Goal: Information Seeking & Learning: Check status

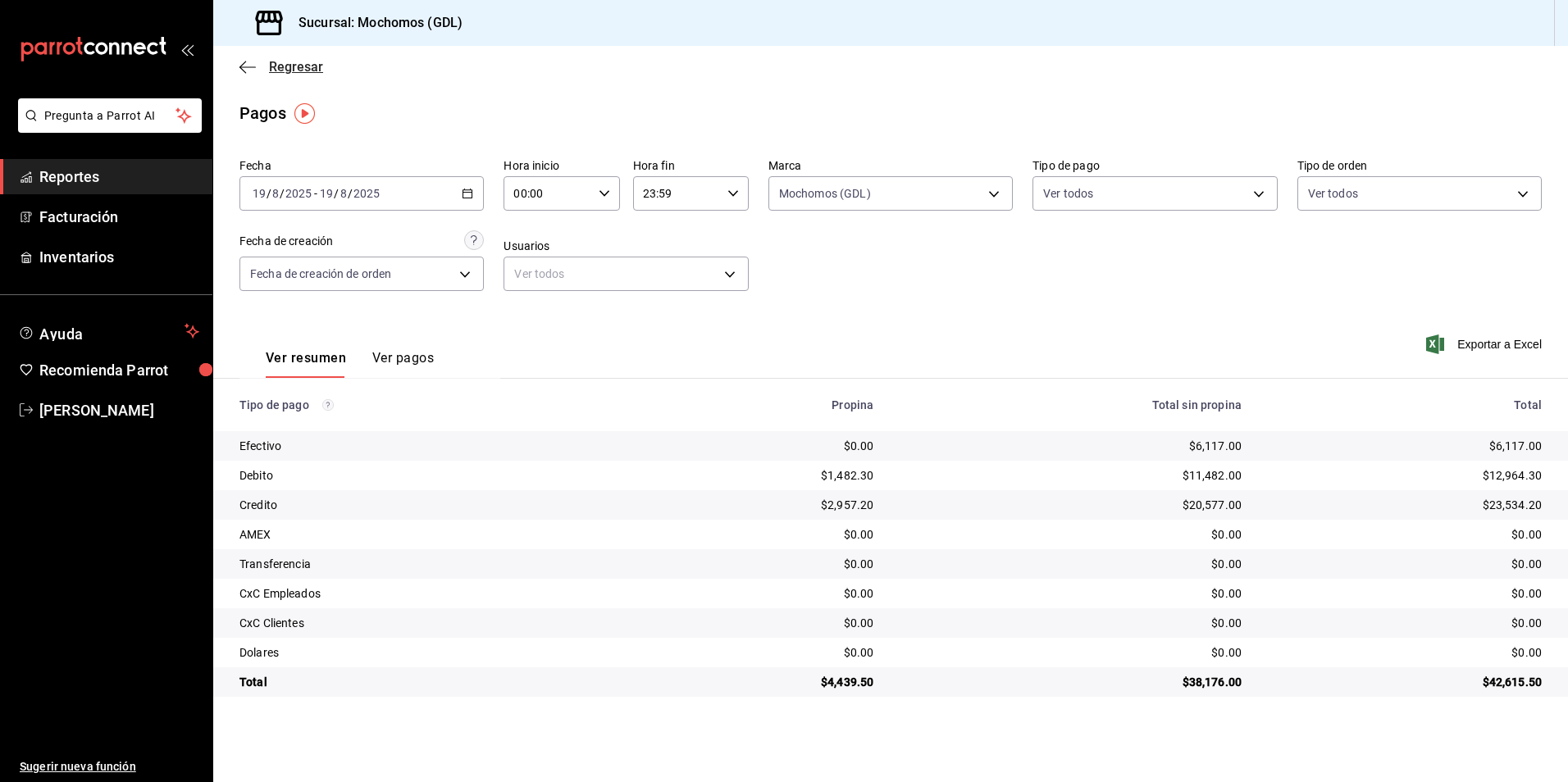
click at [298, 71] on span "Regresar" at bounding box center [296, 67] width 54 height 16
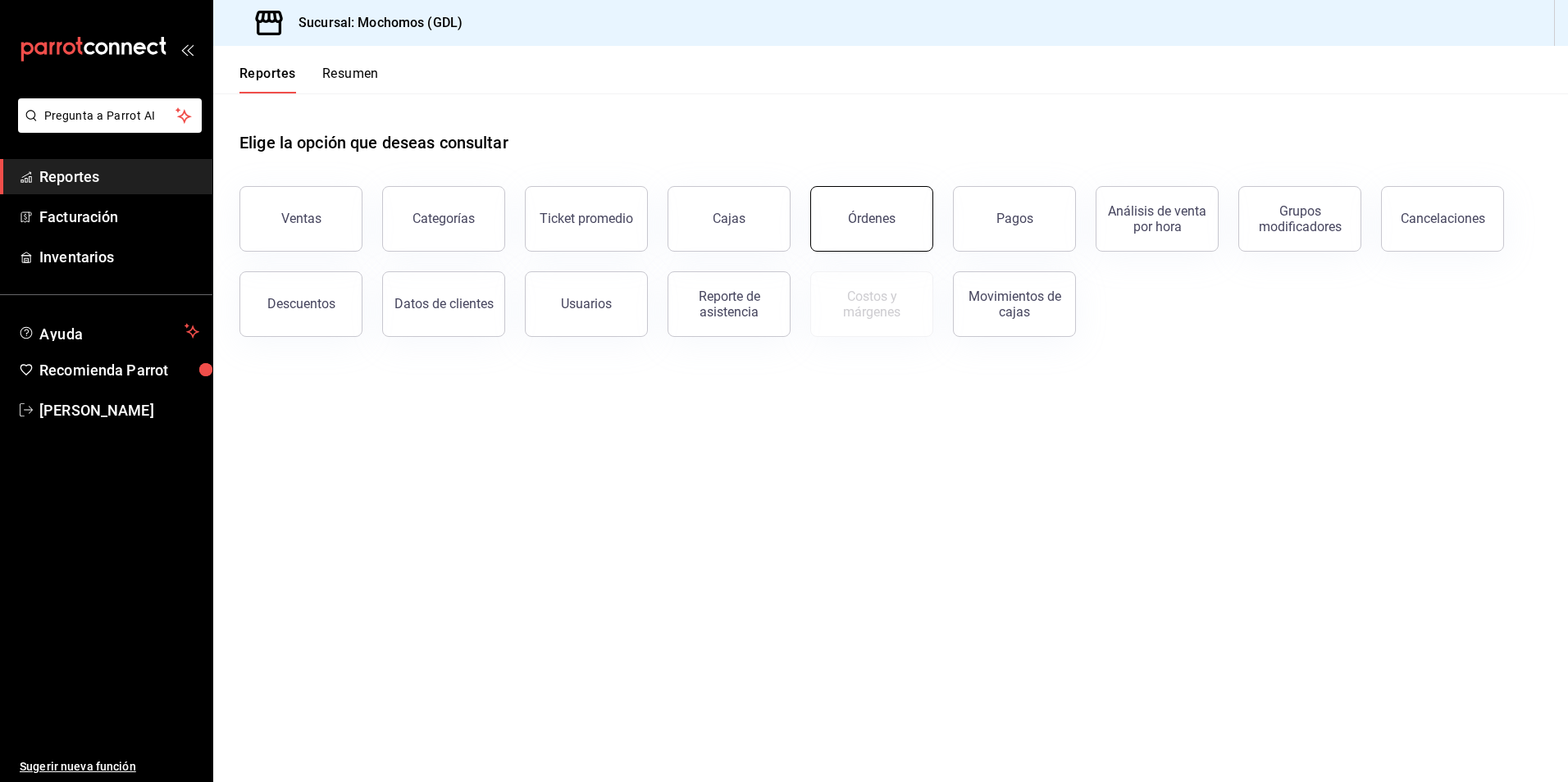
click at [915, 240] on button "Órdenes" at bounding box center [871, 219] width 123 height 66
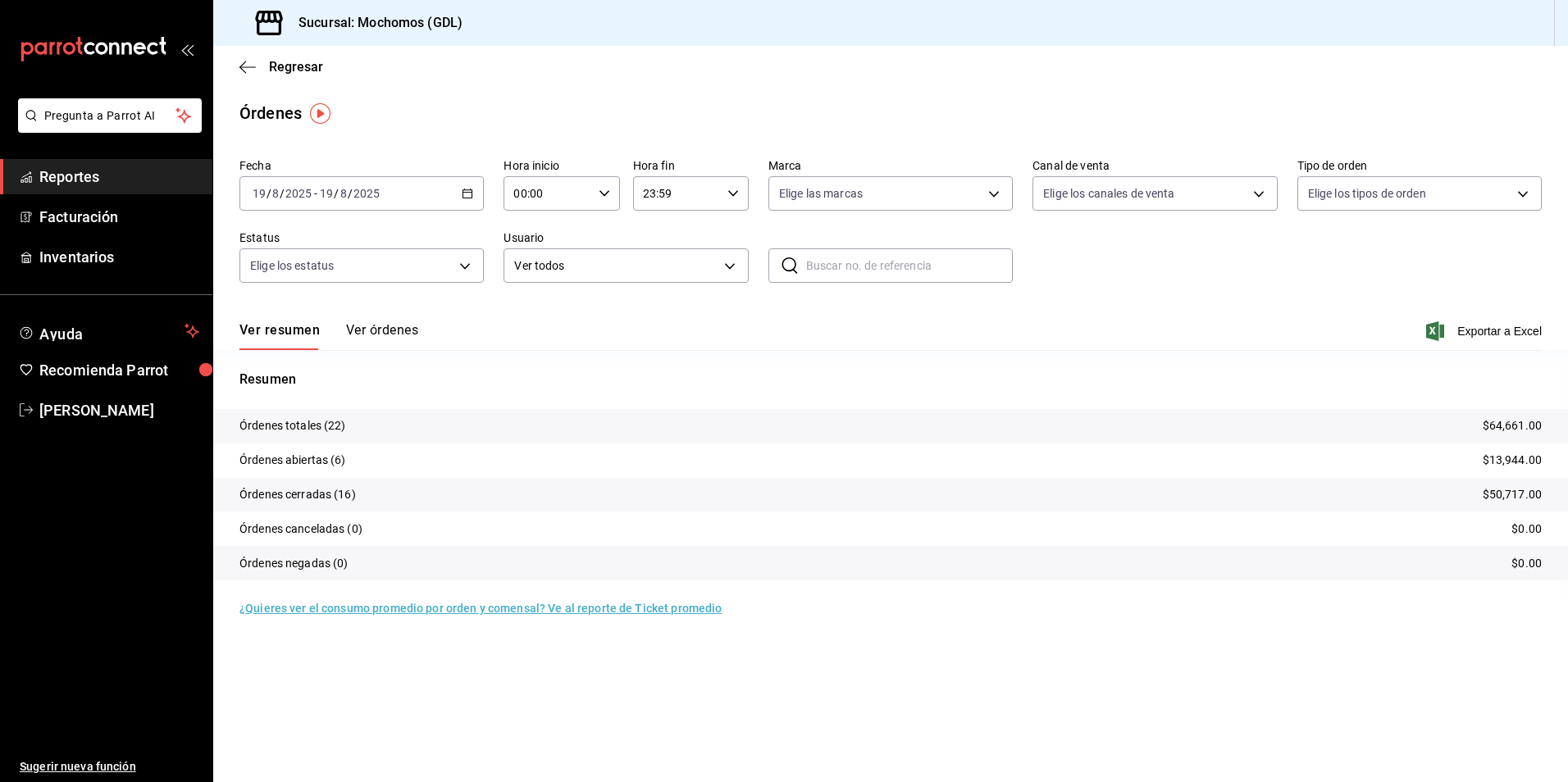
click at [543, 194] on input "00:00" at bounding box center [547, 194] width 87 height 33
click at [532, 269] on span "05" at bounding box center [533, 269] width 32 height 14
type input "05:00"
click at [861, 209] on div at bounding box center [784, 391] width 1568 height 782
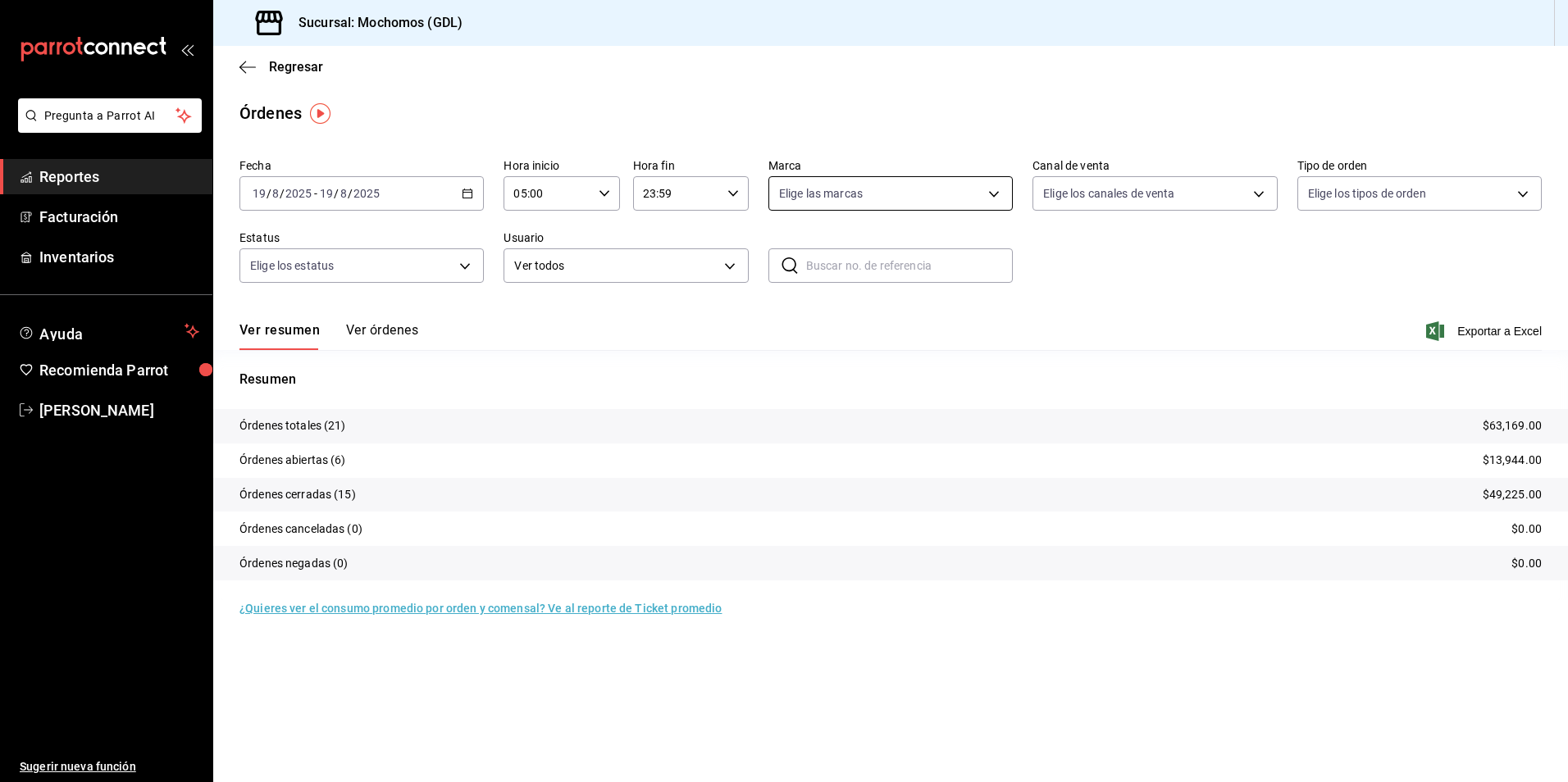
click at [848, 206] on body "Pregunta a Parrot AI Reportes Facturación Inventarios Ayuda Recomienda Parrot […" at bounding box center [784, 391] width 1568 height 782
click at [851, 304] on span "Mochomos (GDL)" at bounding box center [910, 312] width 192 height 17
type input "36c25d4a-7cb0-456c-a434-e981d54830bc"
checkbox input "true"
click at [1142, 212] on div at bounding box center [784, 391] width 1568 height 782
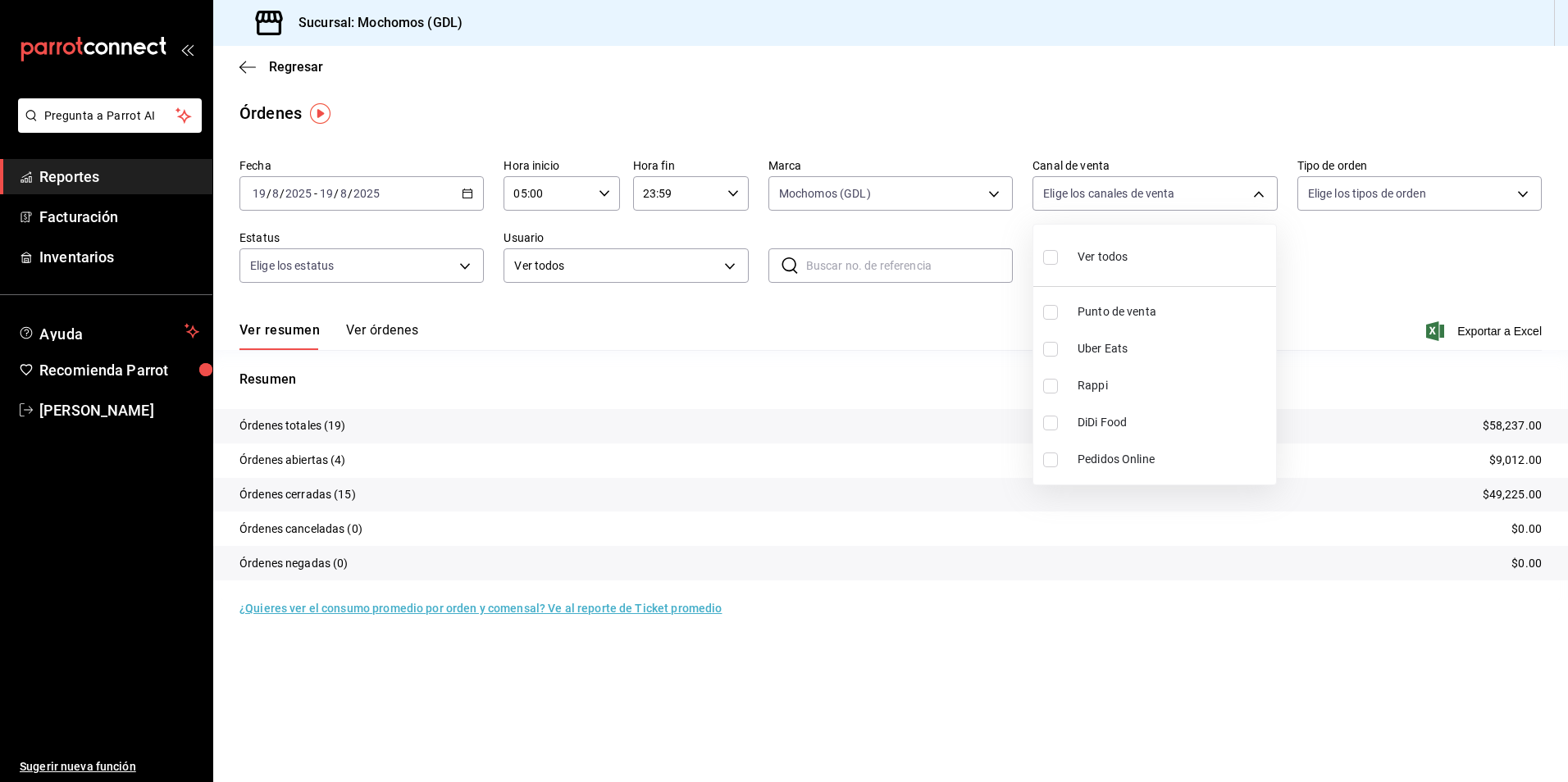
click at [1140, 207] on body "Pregunta a Parrot AI Reportes Facturación Inventarios Ayuda Recomienda Parrot […" at bounding box center [784, 391] width 1568 height 782
click at [1143, 246] on li "Ver todos" at bounding box center [1155, 255] width 243 height 49
type input "PARROT,UBER_EATS,RAPPI,DIDI_FOOD,ONLINE"
checkbox input "true"
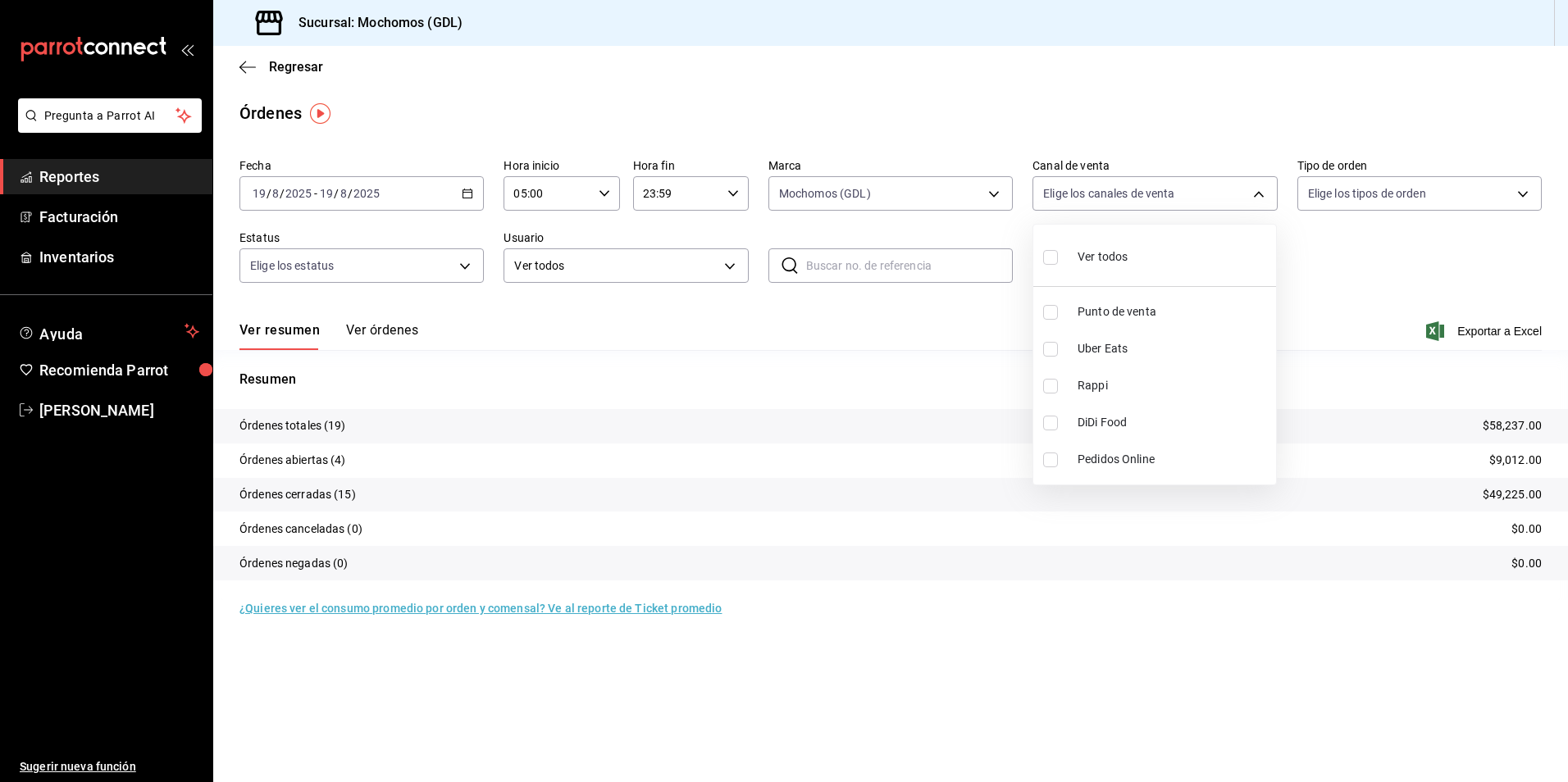
checkbox input "true"
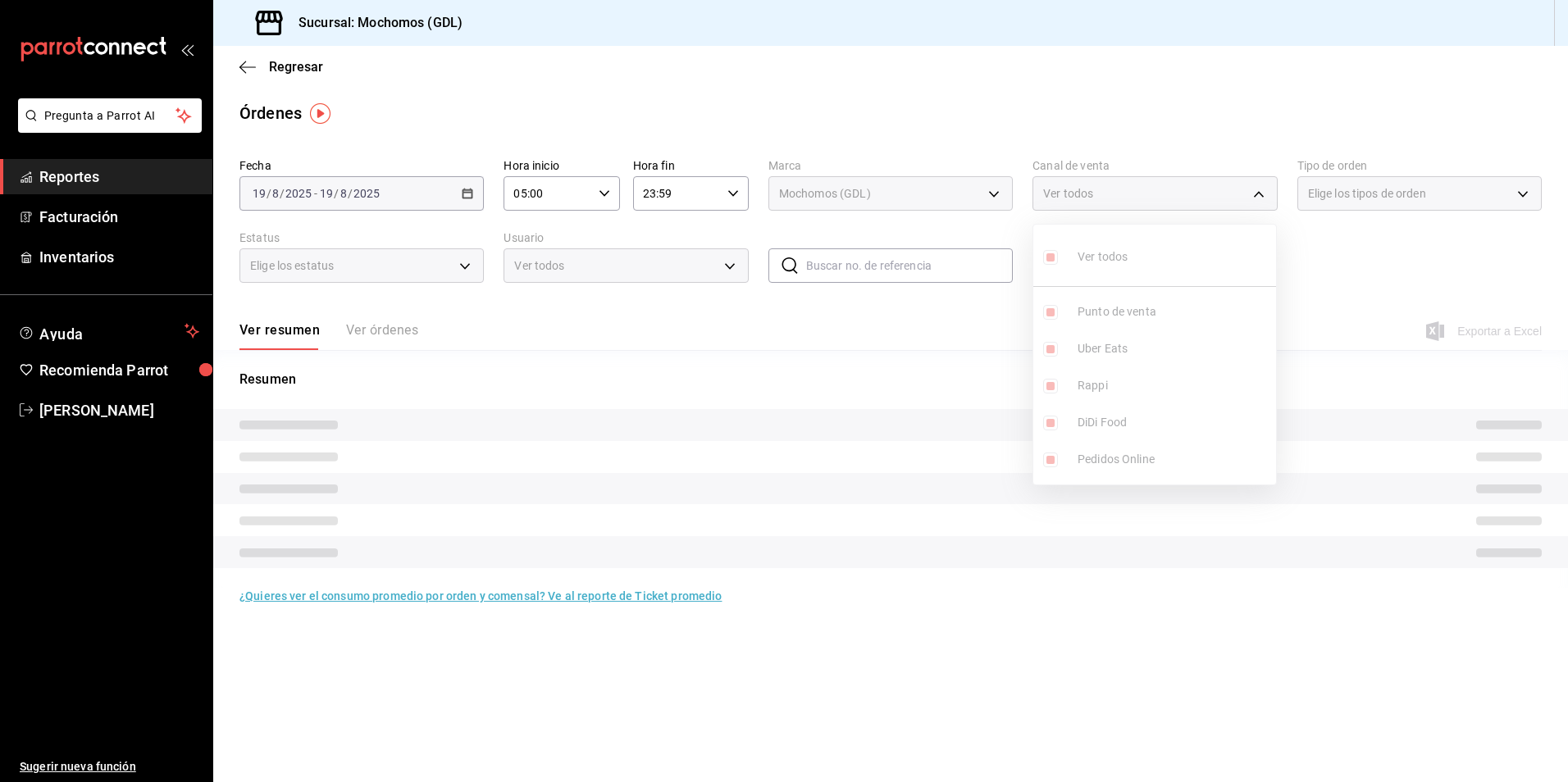
click at [1315, 195] on div at bounding box center [784, 391] width 1568 height 782
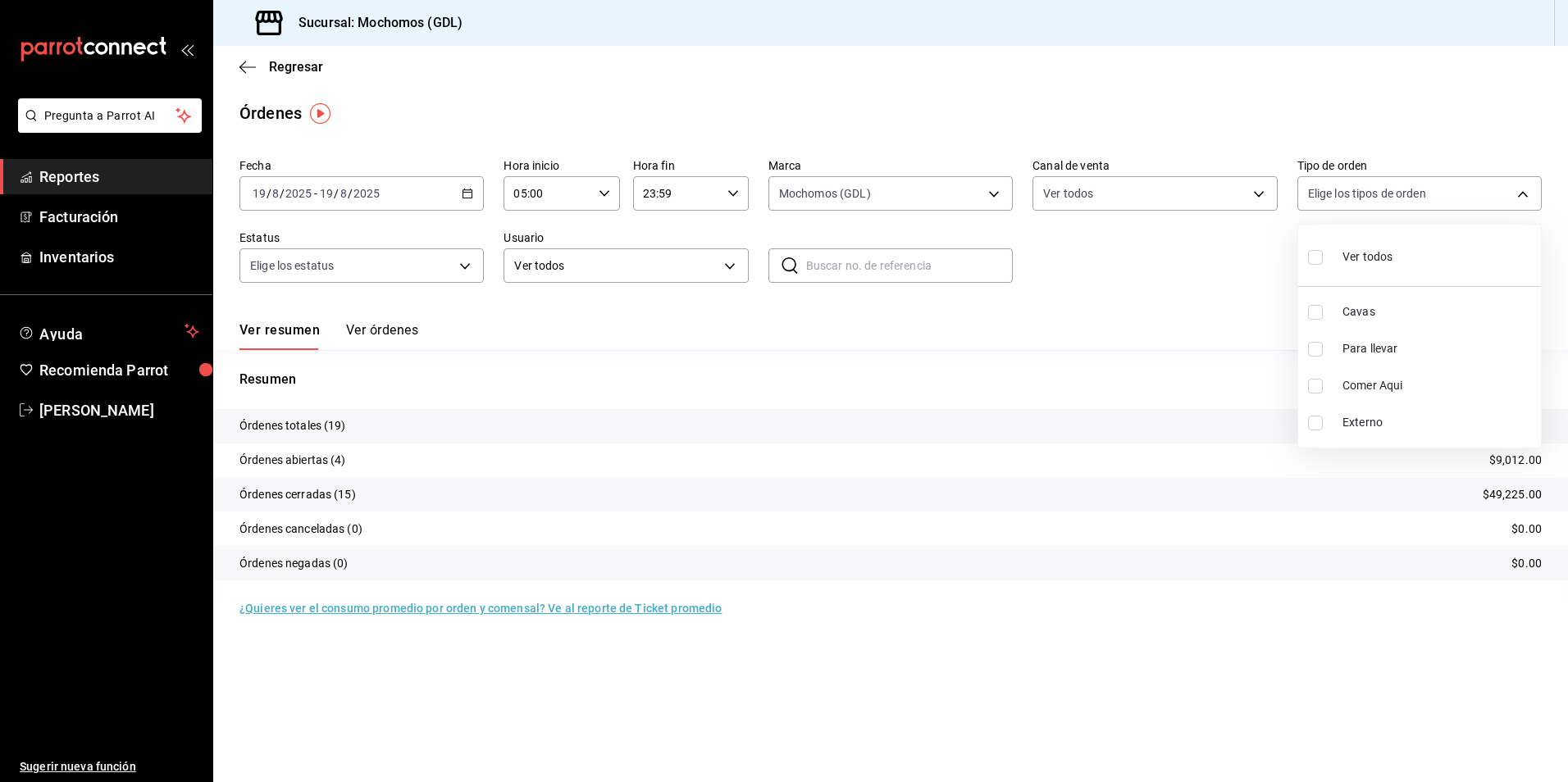
click at [1316, 194] on body "Pregunta a Parrot AI Reportes Facturación Inventarios Ayuda Recomienda Parrot […" at bounding box center [784, 391] width 1568 height 782
click at [1339, 257] on div "Ver todos" at bounding box center [1350, 255] width 84 height 35
type input "c3d0baef-30c0-4718-9d76-caab43e27316,13c4cc4a-99d2-42c0-ba96-c3de8c08c13d,7b791…"
checkbox input "true"
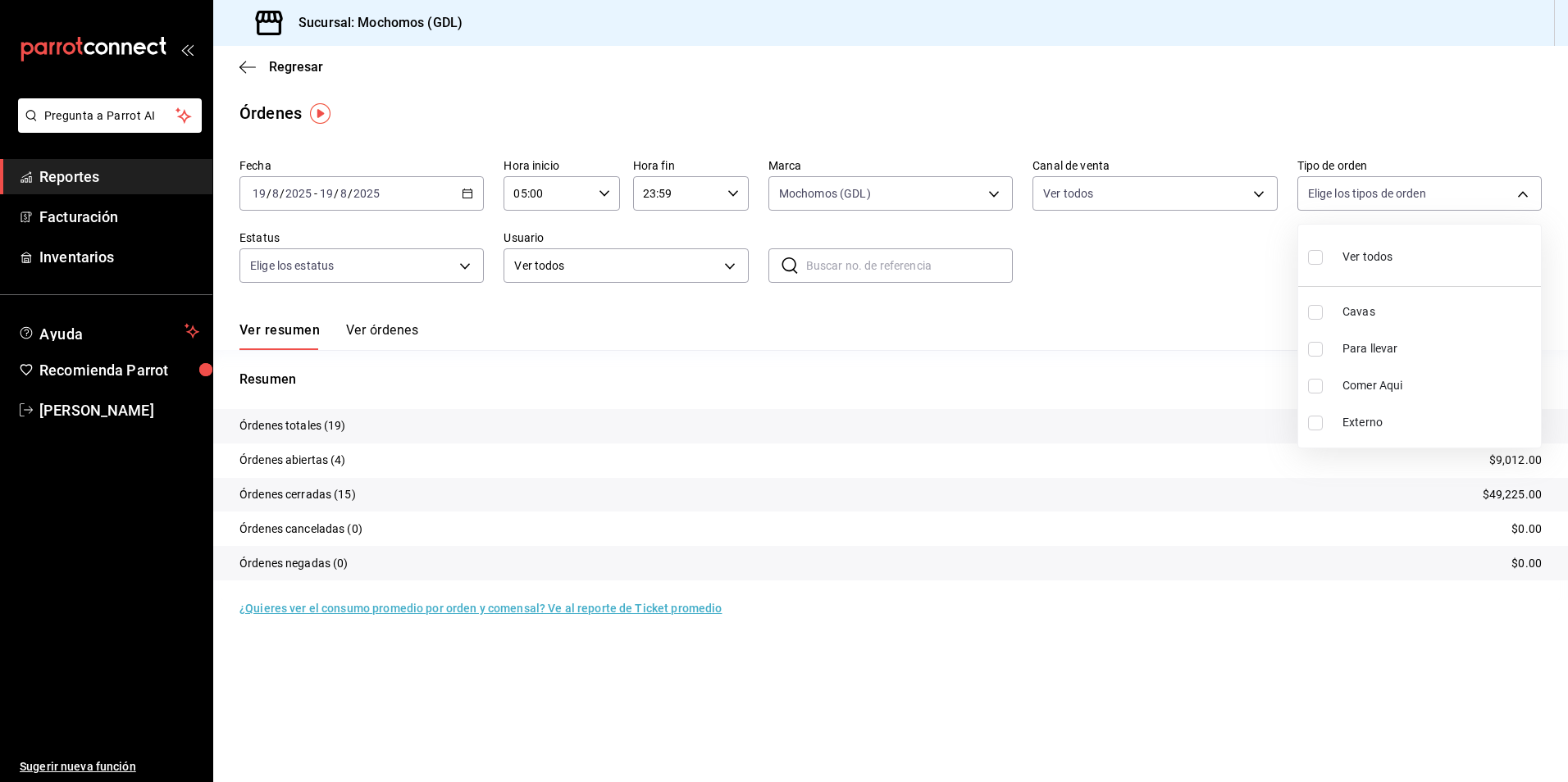
checkbox input "true"
click at [280, 252] on div at bounding box center [784, 391] width 1568 height 782
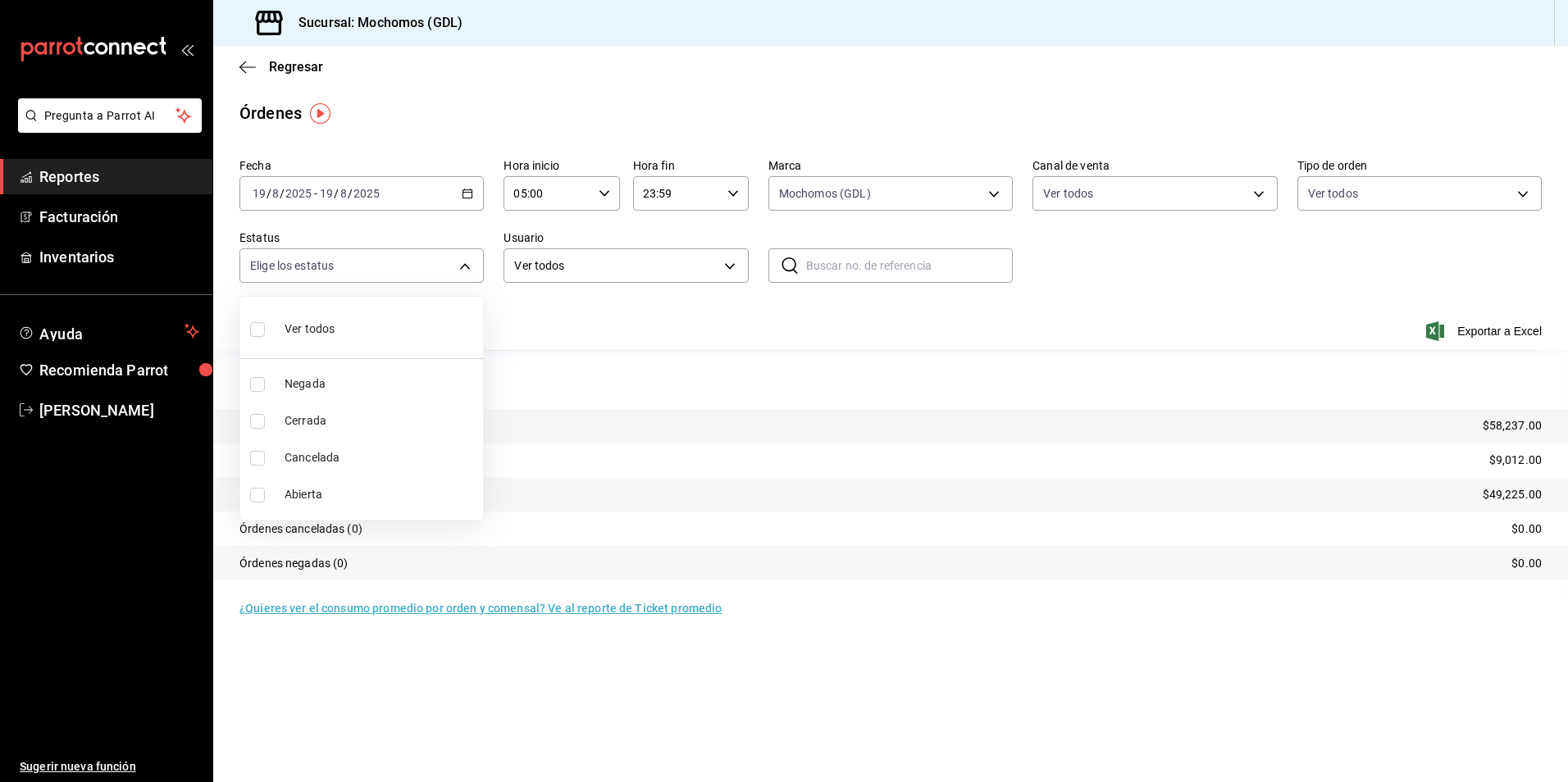
click at [289, 276] on body "Pregunta a Parrot AI Reportes Facturación Inventarios Ayuda Recomienda Parrot […" at bounding box center [784, 391] width 1568 height 782
click at [317, 316] on div "Ver todos" at bounding box center [292, 328] width 84 height 35
type input "DENIED,FINISHED,CANCELED,OPEN"
checkbox input "true"
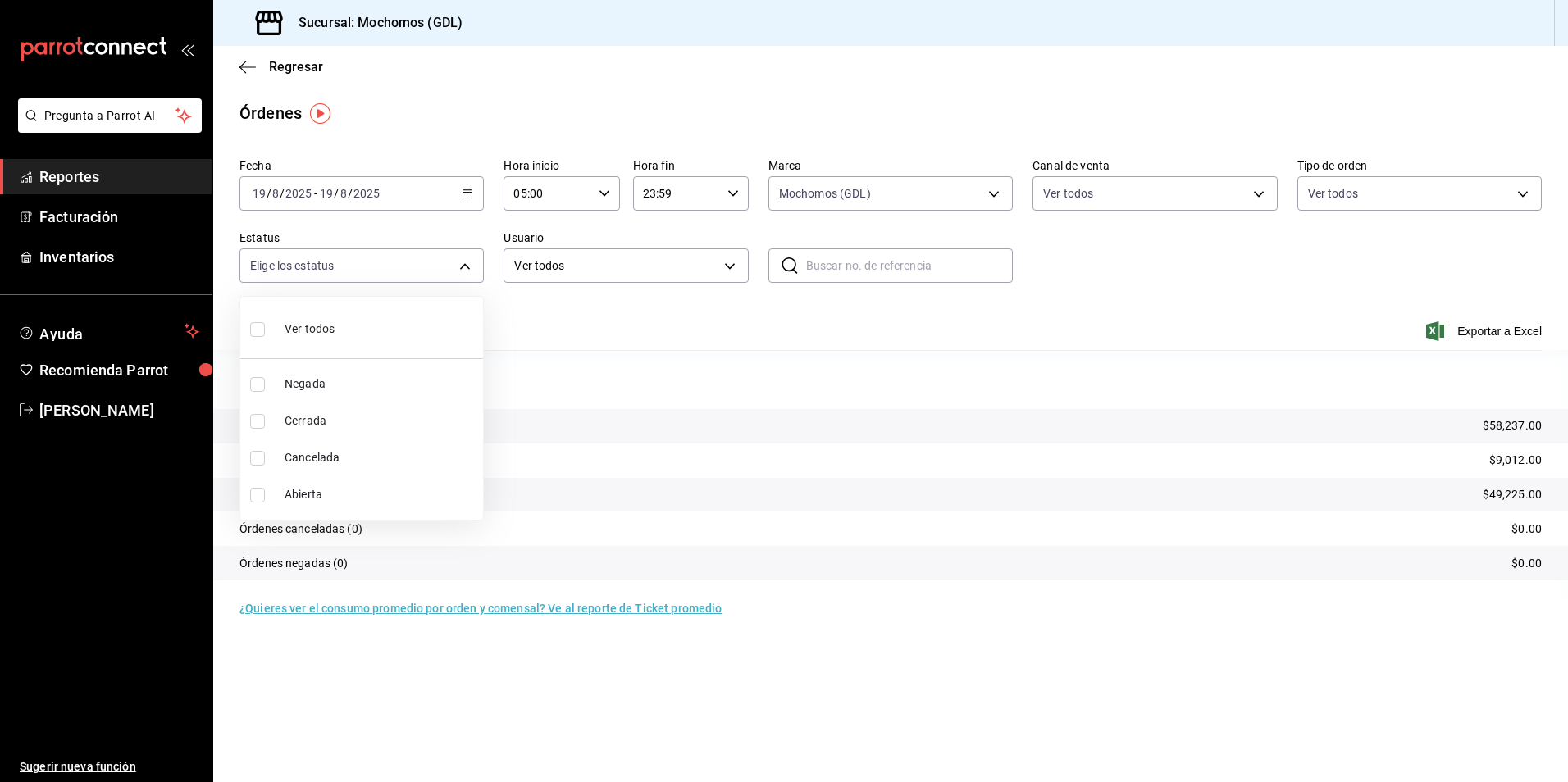
checkbox input "true"
click at [1281, 315] on div at bounding box center [784, 391] width 1568 height 782
click at [265, 424] on p "Órdenes totales (19)" at bounding box center [293, 426] width 107 height 17
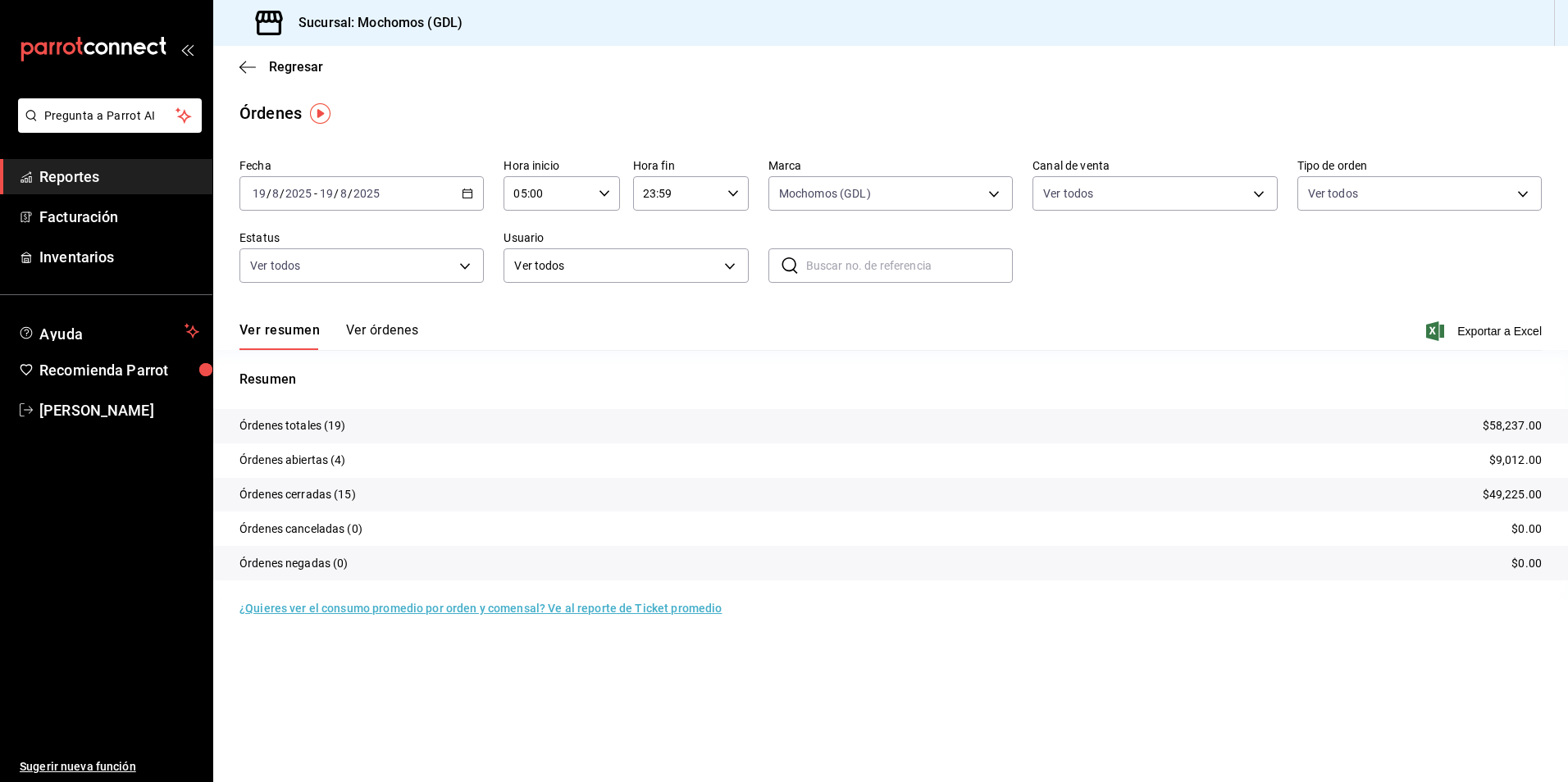
click at [399, 427] on tr "Órdenes totales (19) $58,237.00" at bounding box center [891, 427] width 1356 height 35
